Goal: Task Accomplishment & Management: Use online tool/utility

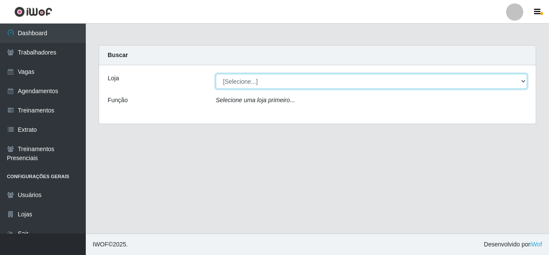
click at [279, 81] on select "[Selecione...] Rede Econômico - Malvinas Rede Econômico - Prata" at bounding box center [371, 81] width 311 height 15
select select "194"
click at [216, 74] on select "[Selecione...] Rede Econômico - Malvinas Rede Econômico - Prata" at bounding box center [371, 81] width 311 height 15
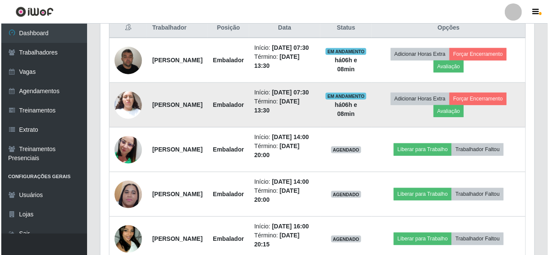
scroll to position [343, 0]
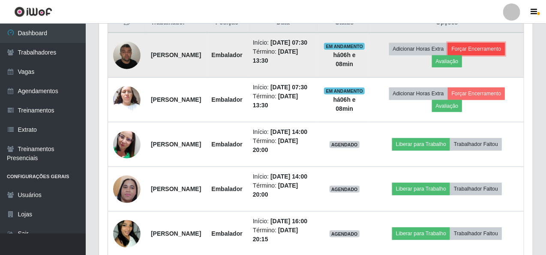
click at [483, 48] on button "Forçar Encerramento" at bounding box center [476, 49] width 57 height 12
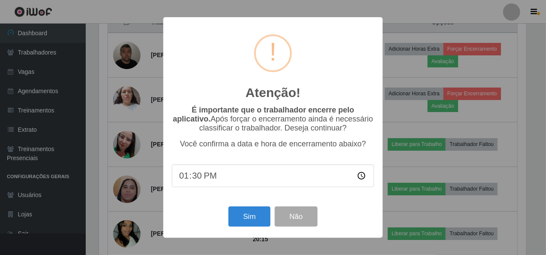
scroll to position [178, 430]
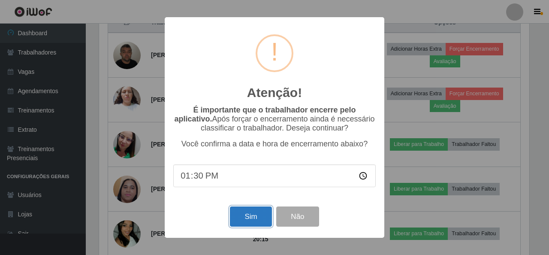
click at [251, 215] on button "Sim" at bounding box center [251, 216] width 42 height 20
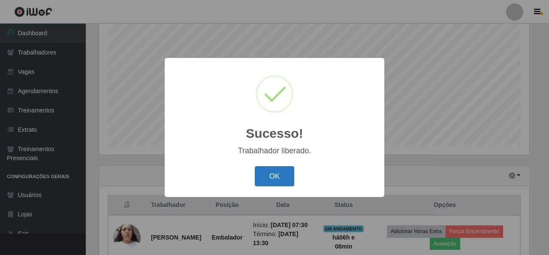
click at [279, 175] on button "OK" at bounding box center [275, 176] width 40 height 20
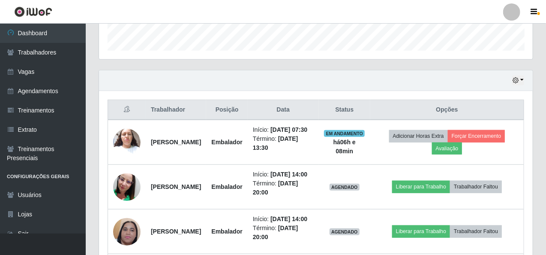
scroll to position [289, 0]
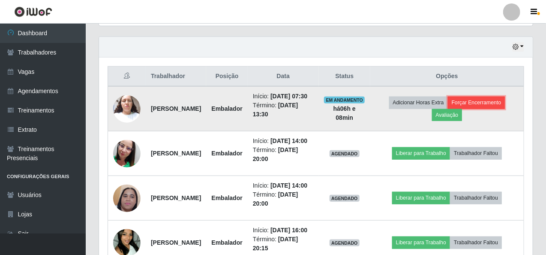
click at [484, 104] on button "Forçar Encerramento" at bounding box center [476, 102] width 57 height 12
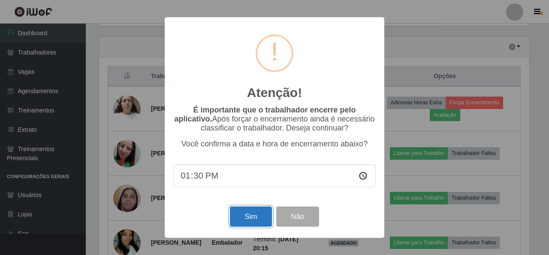
click at [250, 219] on button "Sim" at bounding box center [251, 216] width 42 height 20
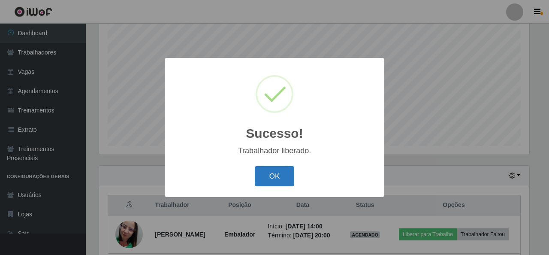
click at [274, 176] on button "OK" at bounding box center [275, 176] width 40 height 20
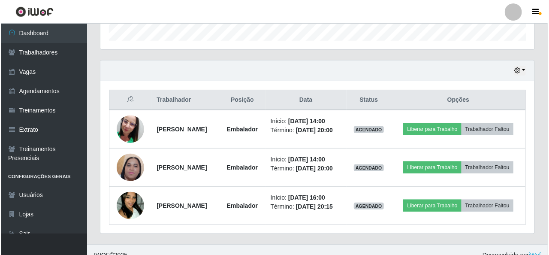
scroll to position [275, 0]
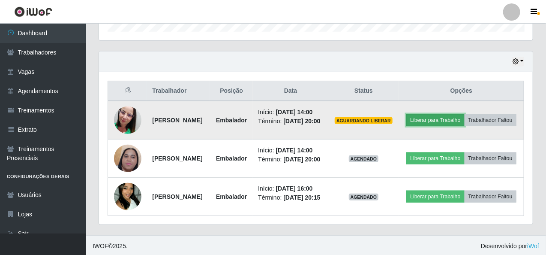
click at [454, 114] on button "Liberar para Trabalho" at bounding box center [435, 120] width 58 height 12
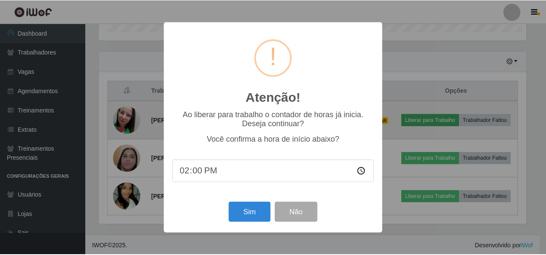
scroll to position [178, 430]
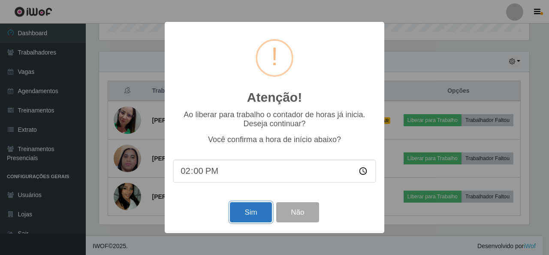
click at [261, 211] on button "Sim" at bounding box center [251, 212] width 42 height 20
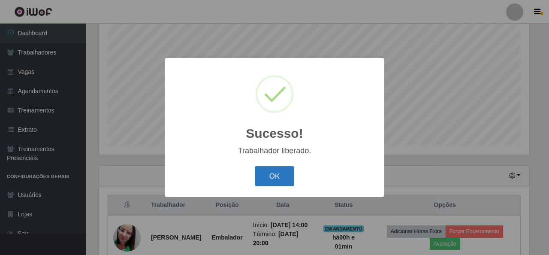
click at [275, 173] on button "OK" at bounding box center [275, 176] width 40 height 20
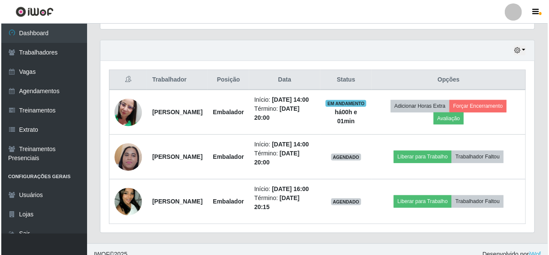
scroll to position [289, 0]
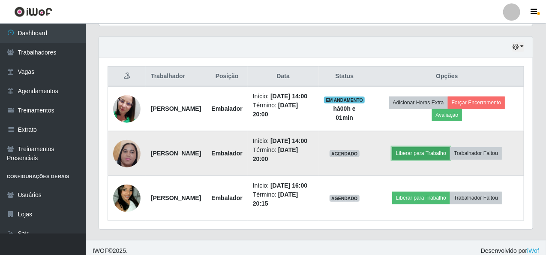
click at [412, 159] on button "Liberar para Trabalho" at bounding box center [421, 153] width 58 height 12
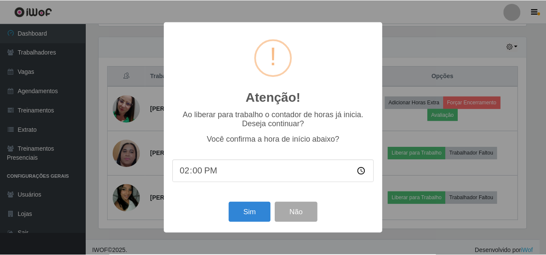
scroll to position [178, 430]
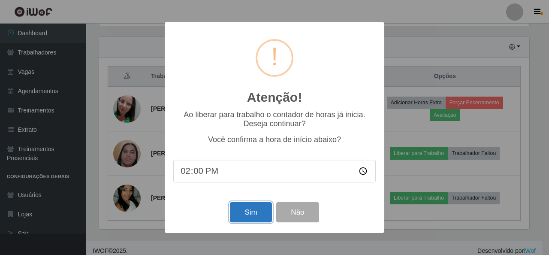
click at [254, 211] on button "Sim" at bounding box center [251, 212] width 42 height 20
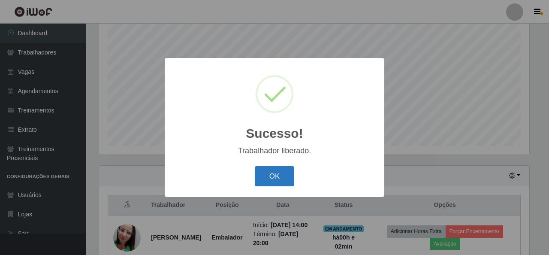
click at [272, 180] on button "OK" at bounding box center [275, 176] width 40 height 20
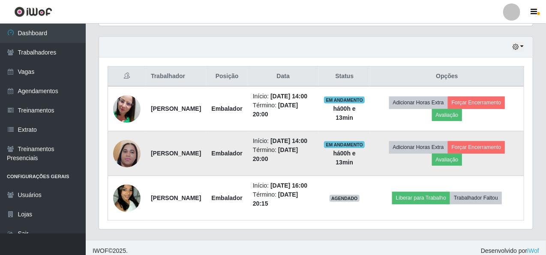
scroll to position [321, 0]
